Goal: Register for event/course

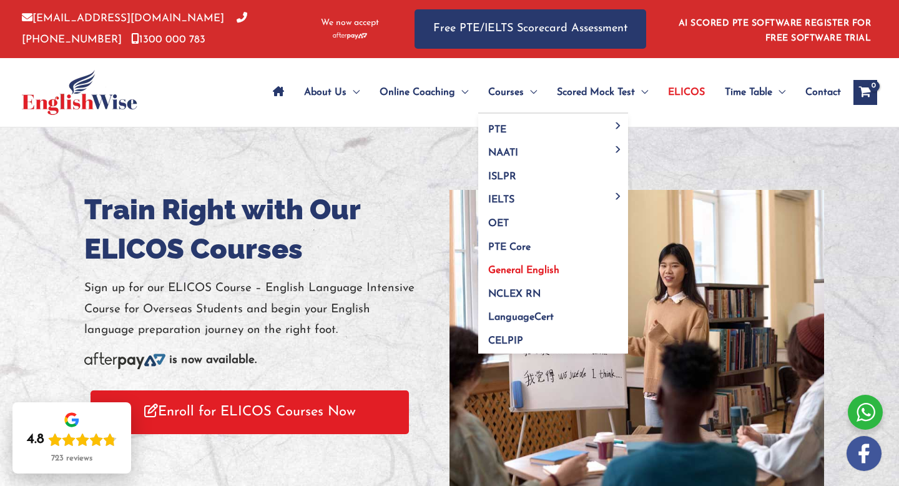
click at [546, 268] on span "General English" at bounding box center [523, 270] width 71 height 10
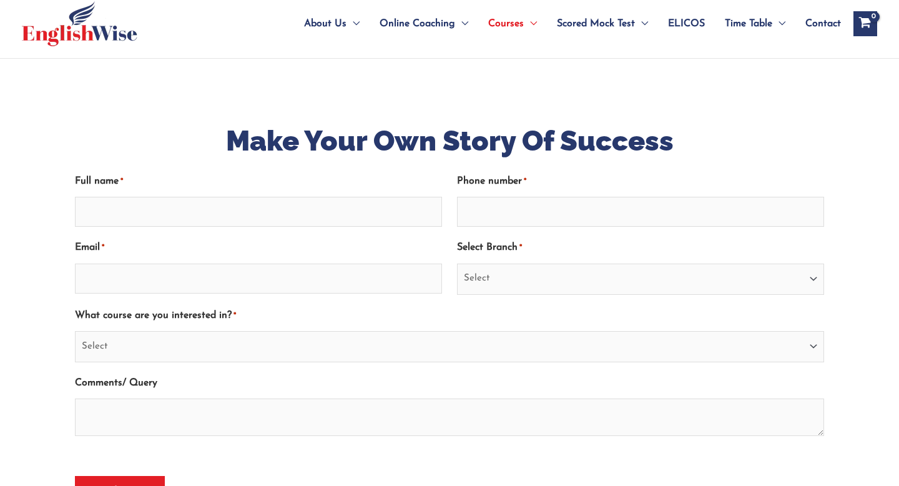
scroll to position [93, 0]
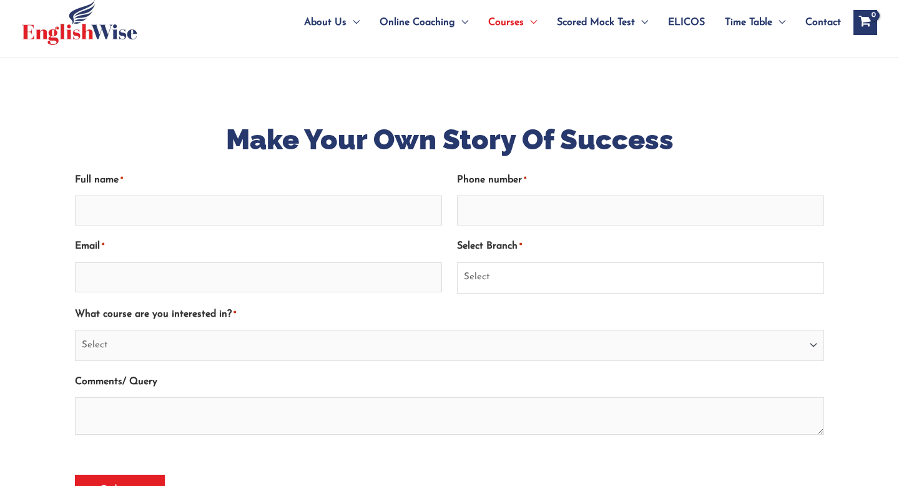
click at [500, 276] on select "Select [GEOGRAPHIC_DATA] [GEOGRAPHIC_DATA] [GEOGRAPHIC_DATA] EnglishWise Global…" at bounding box center [640, 277] width 367 height 31
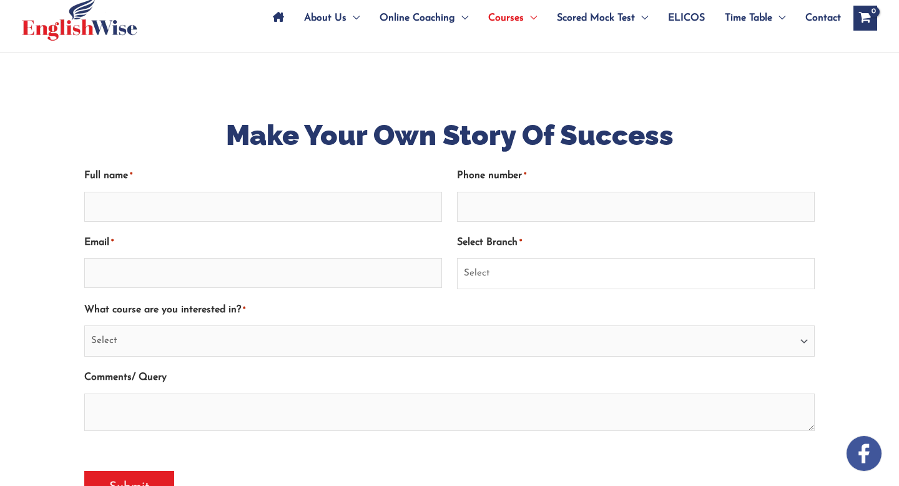
scroll to position [74, 0]
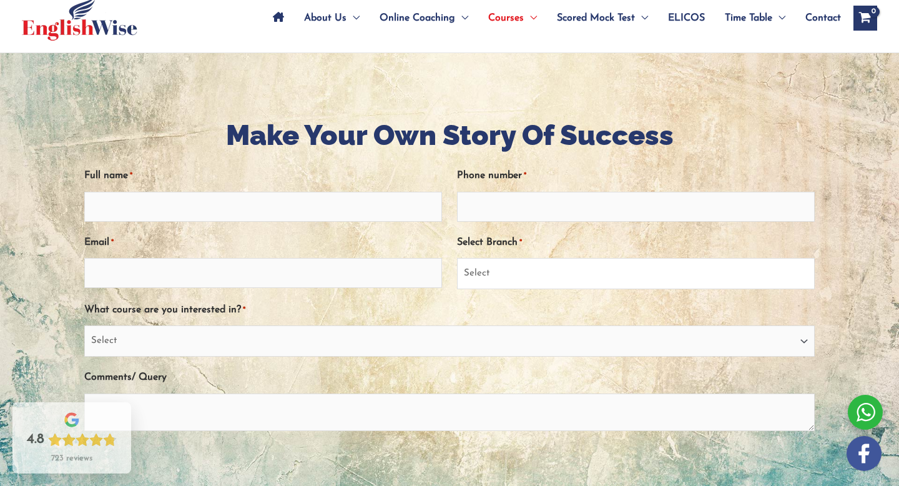
select select "EnglishWise Global Brisbane"
click at [457, 258] on select "Select Sydney City Center Sydney Parramatta EnglishWise Global Brisbane Gold Co…" at bounding box center [636, 273] width 358 height 31
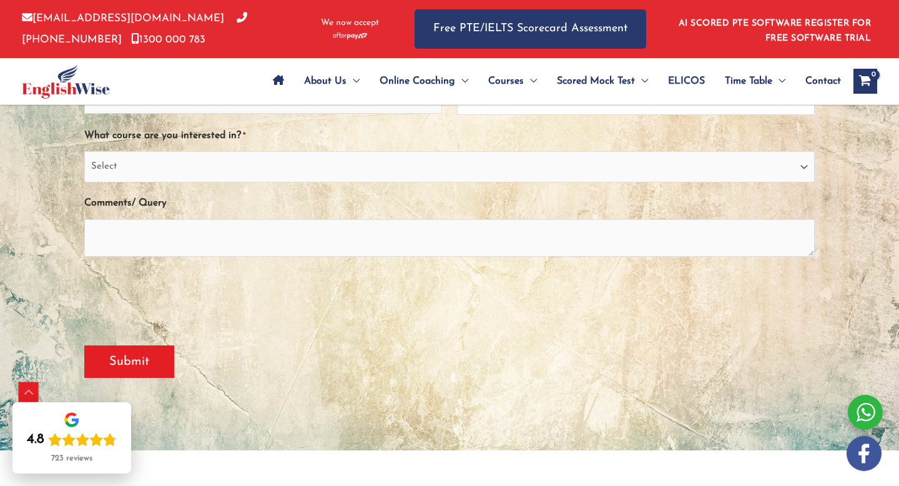
scroll to position [251, 0]
